Goal: Task Accomplishment & Management: Manage account settings

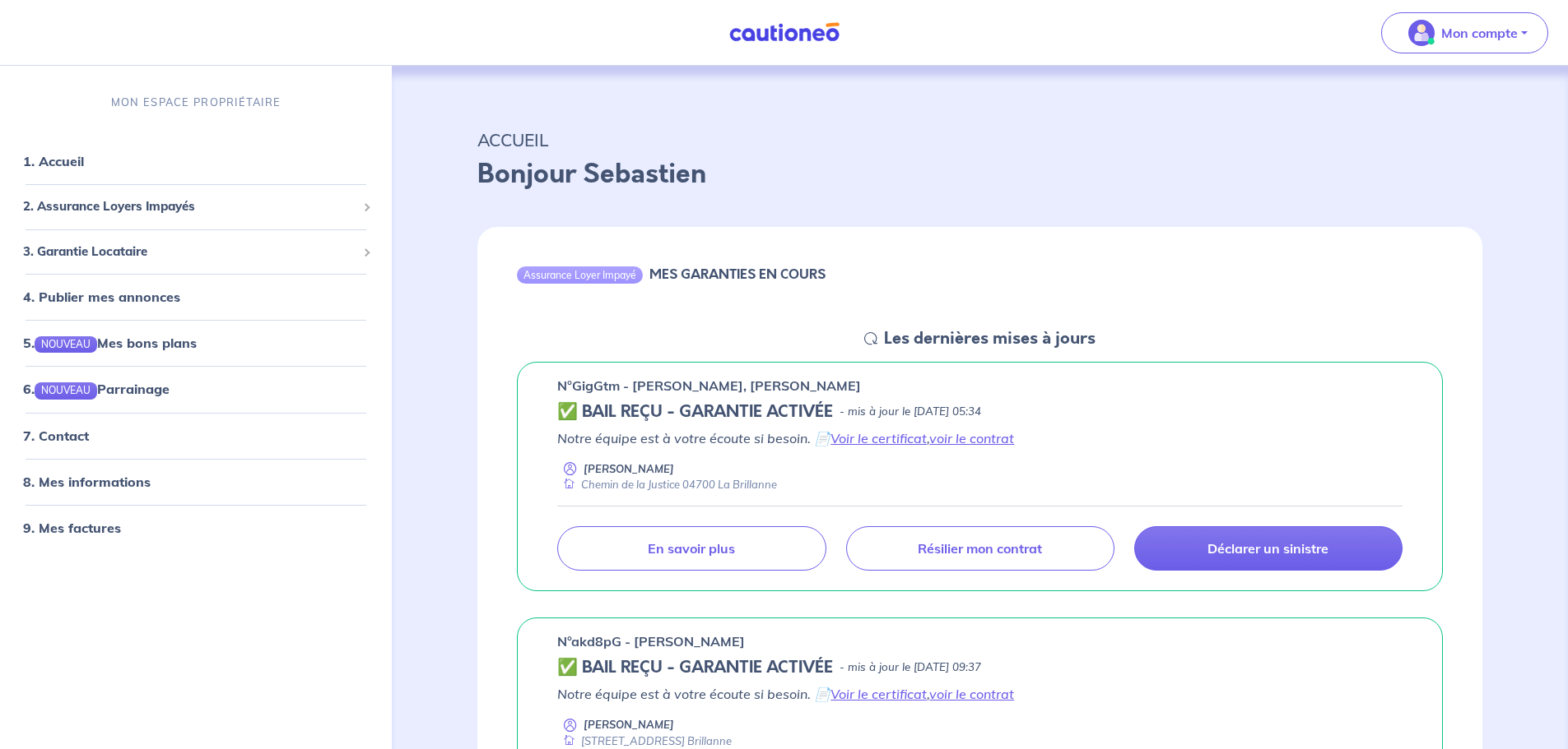
scroll to position [82, 0]
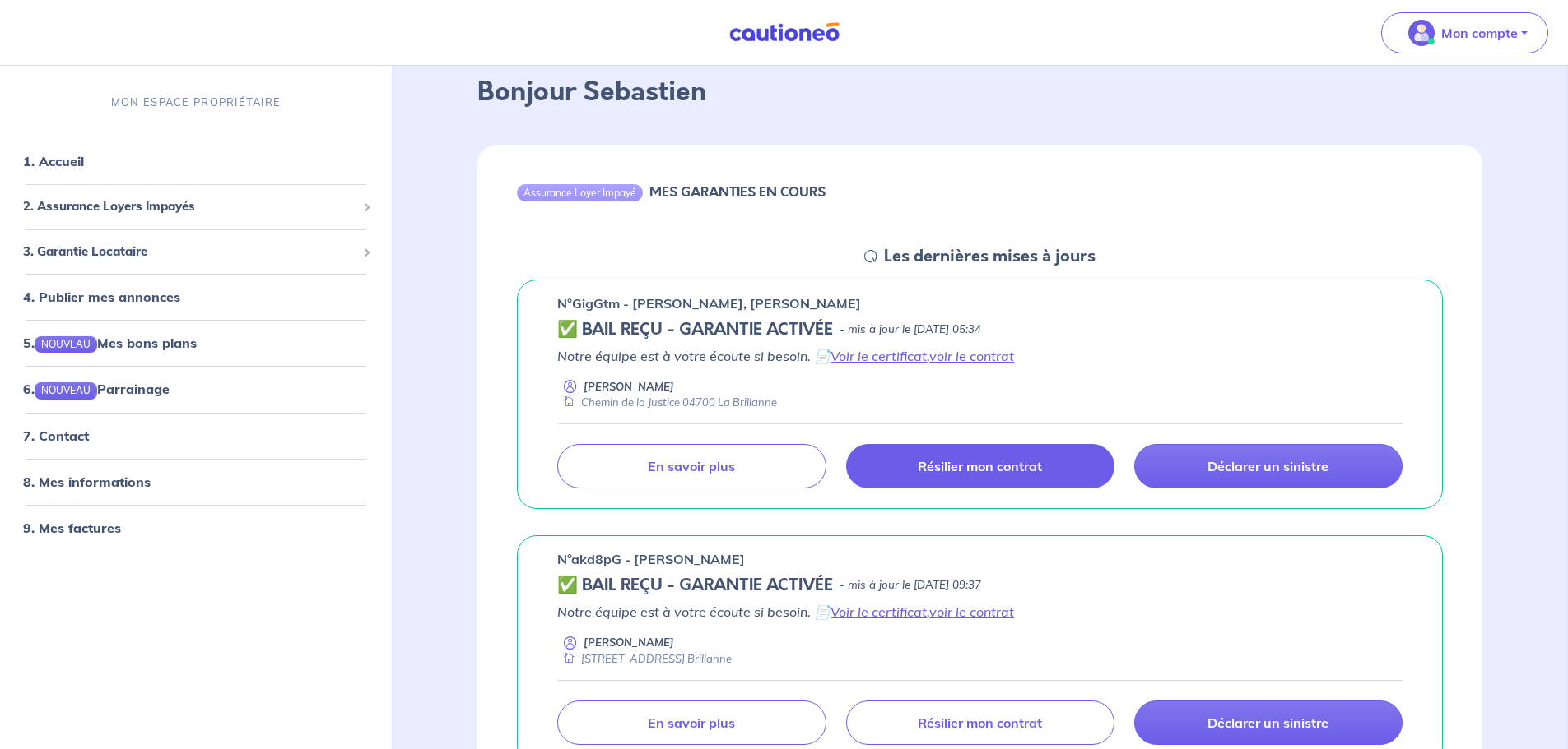
click at [994, 469] on p "Résilier mon contrat" at bounding box center [979, 466] width 124 height 16
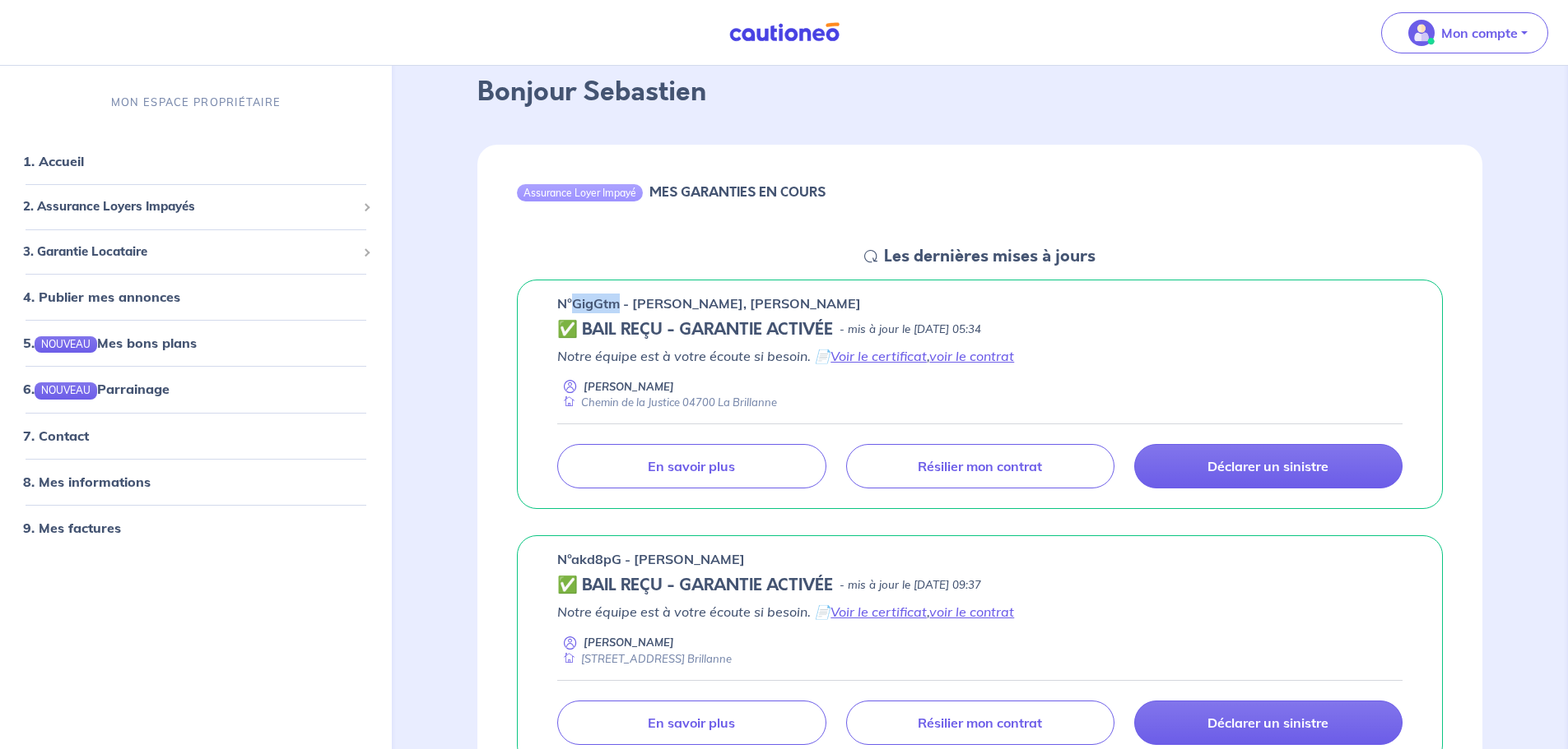
drag, startPoint x: 575, startPoint y: 305, endPoint x: 618, endPoint y: 305, distance: 43.0
click at [618, 305] on p "n°GigGtm - [PERSON_NAME], [PERSON_NAME]" at bounding box center [709, 303] width 304 height 20
copy p "GigGtm"
click at [1476, 44] on span "Mon compte" at bounding box center [1458, 33] width 116 height 27
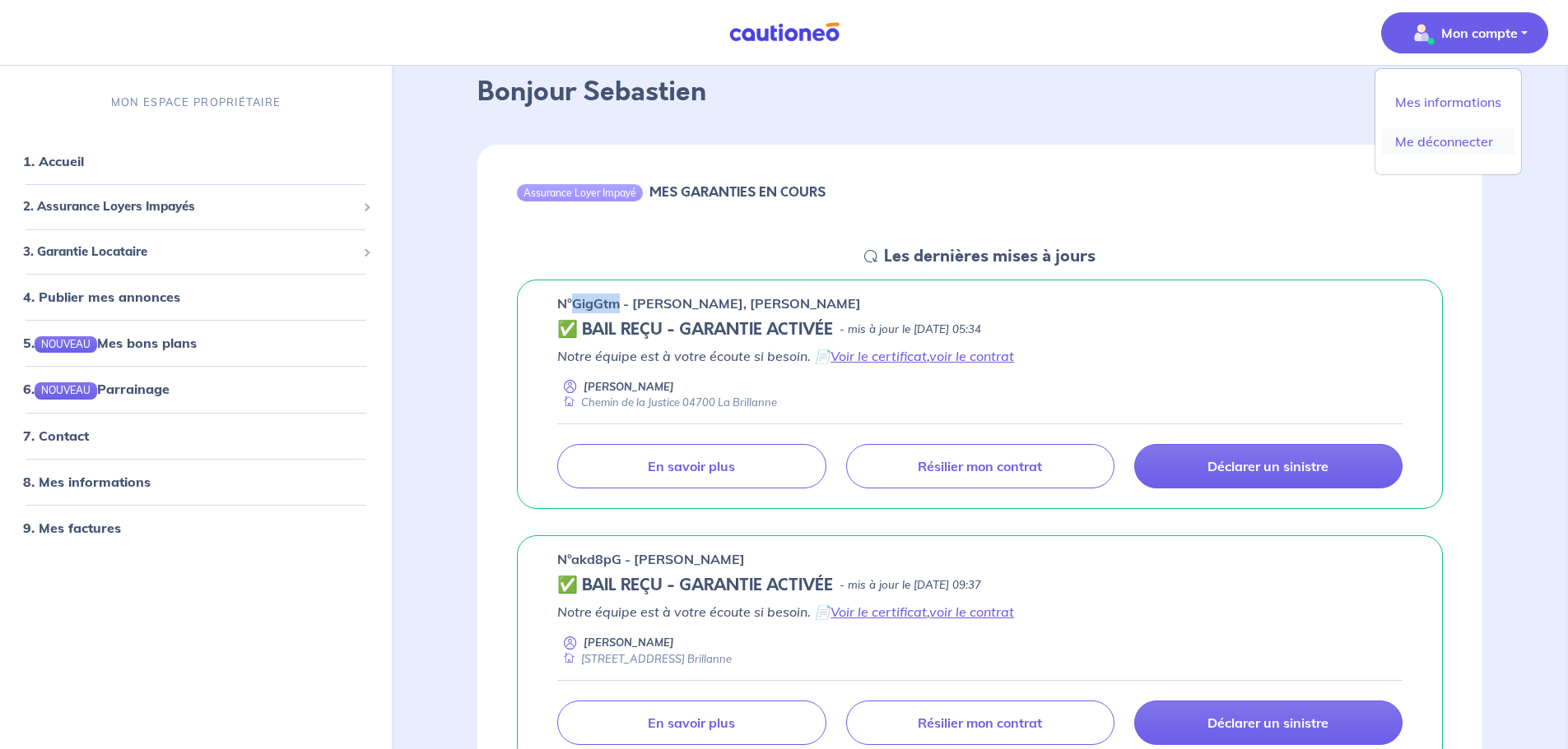
click at [1440, 138] on link "Me déconnecter" at bounding box center [1447, 141] width 133 height 27
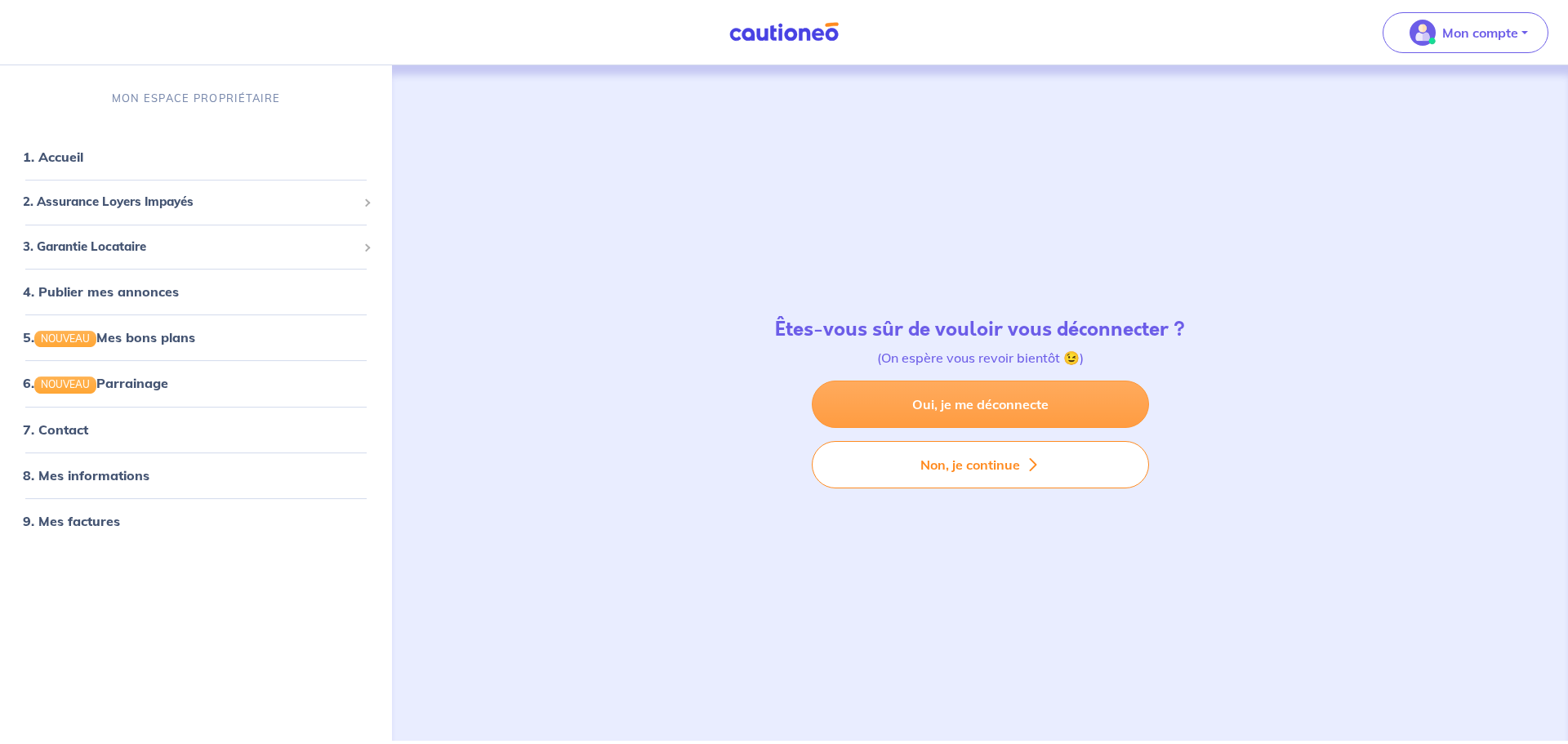
click at [989, 400] on link "Oui, je me déconnecte" at bounding box center [980, 405] width 337 height 48
